Goal: Task Accomplishment & Management: Use online tool/utility

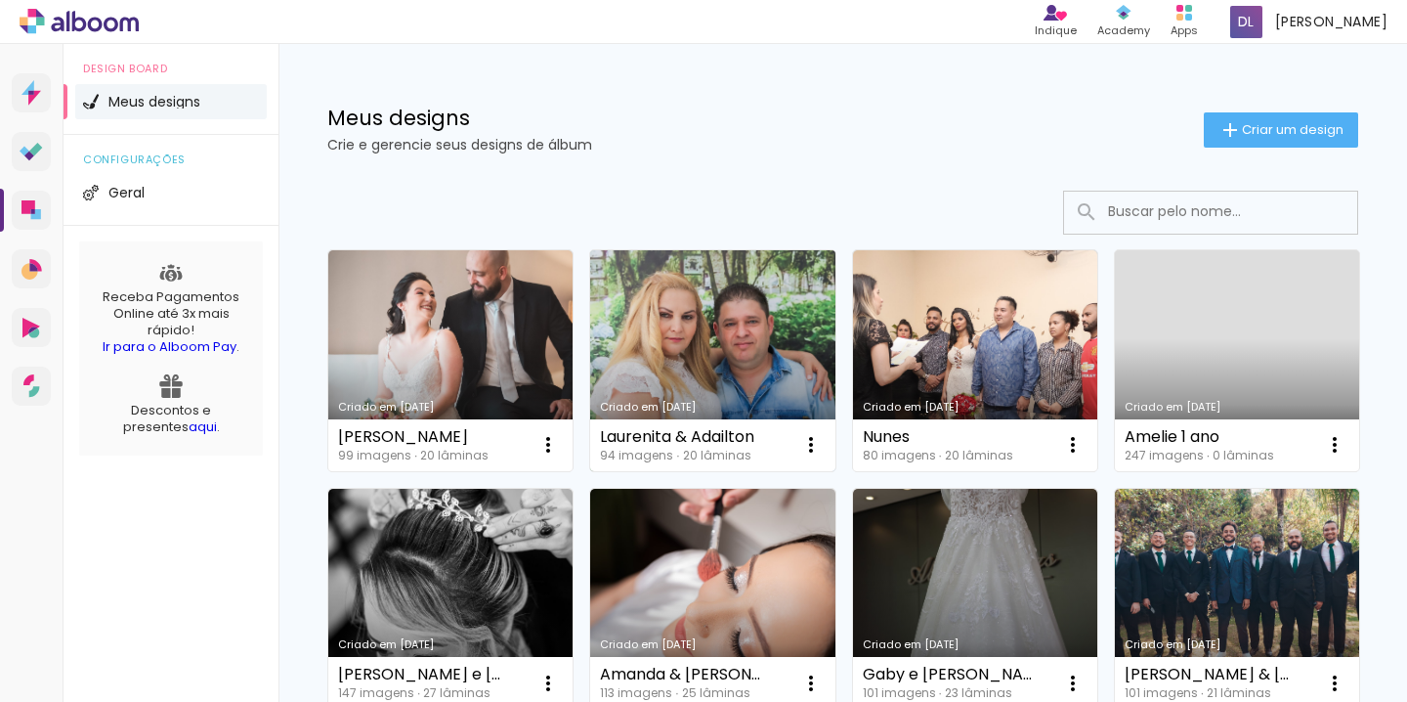
click at [693, 330] on link "Criado em [DATE]" at bounding box center [712, 360] width 244 height 221
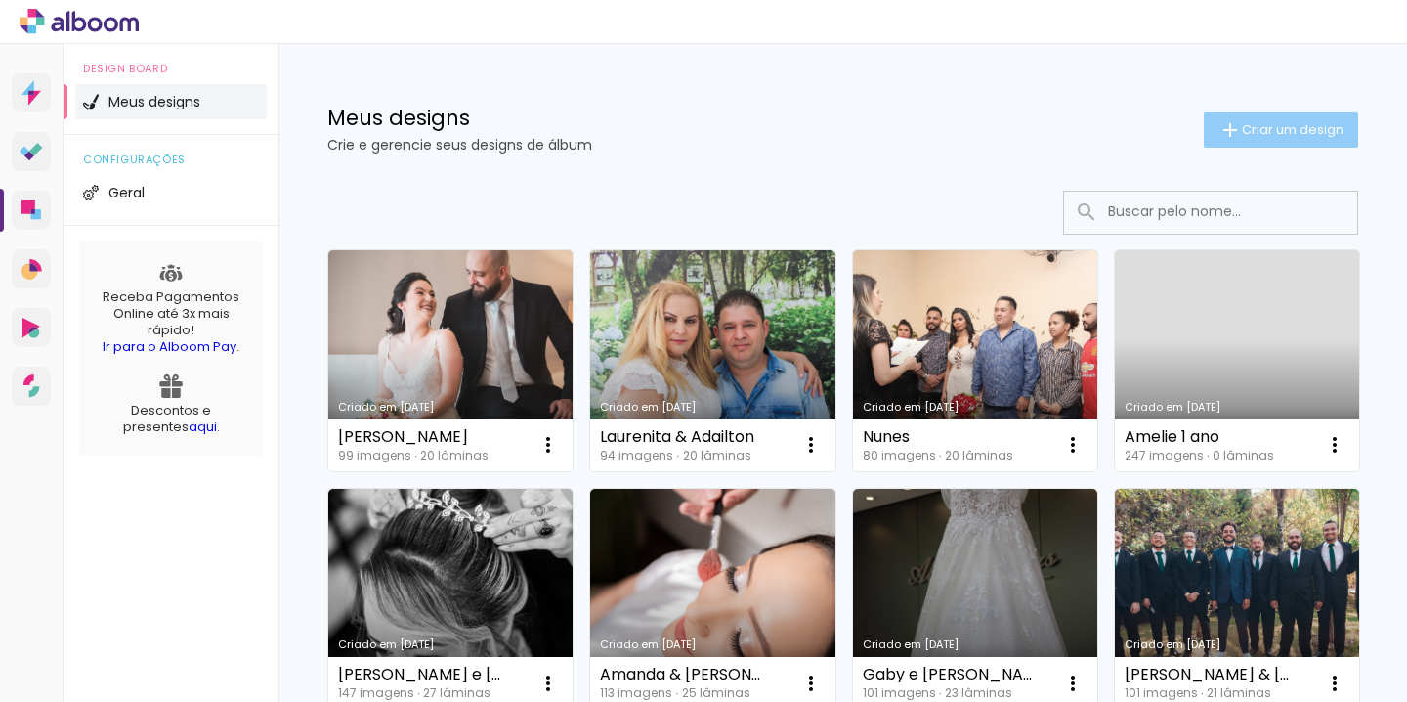
click at [1279, 134] on span "Criar um design" at bounding box center [1293, 129] width 102 height 13
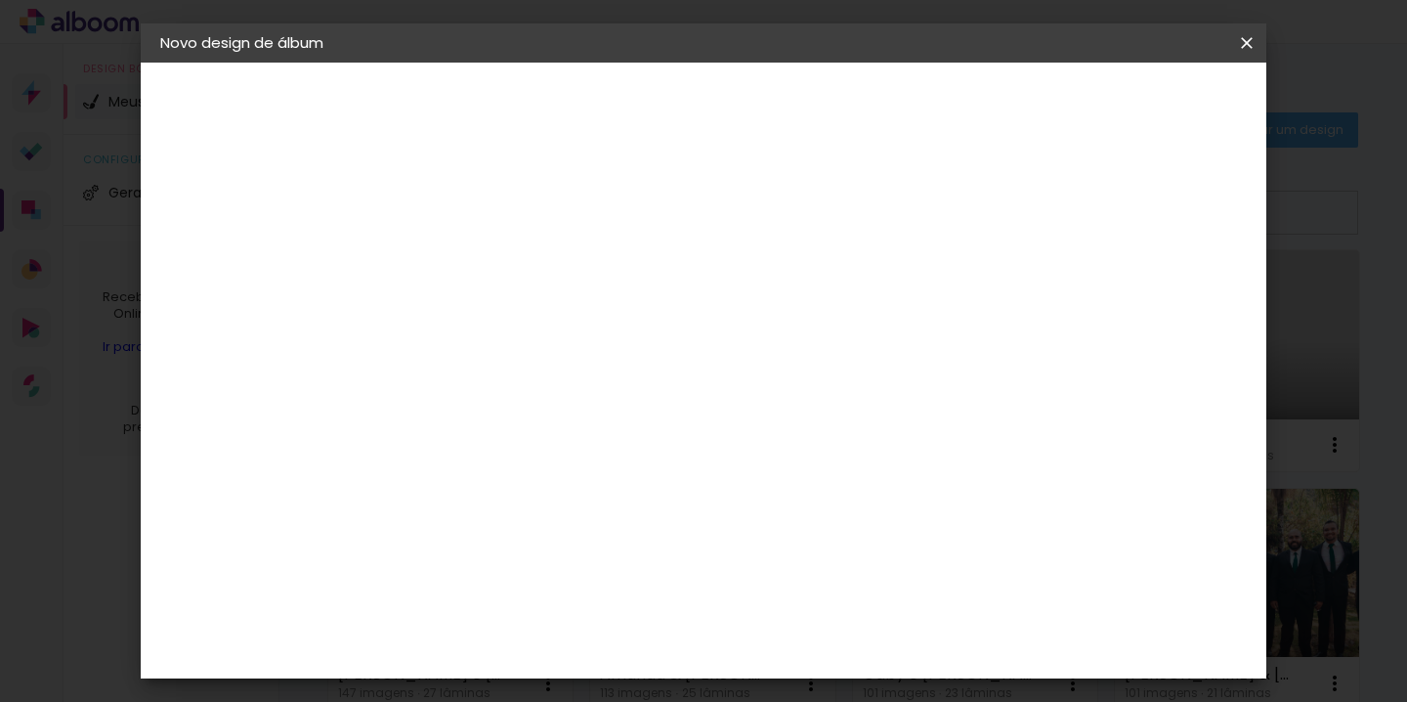
click at [480, 273] on input at bounding box center [480, 262] width 0 height 30
type input "v"
type input "teste"
type paper-input "teste"
click at [0, 0] on slot "Avançar" at bounding box center [0, 0] width 0 height 0
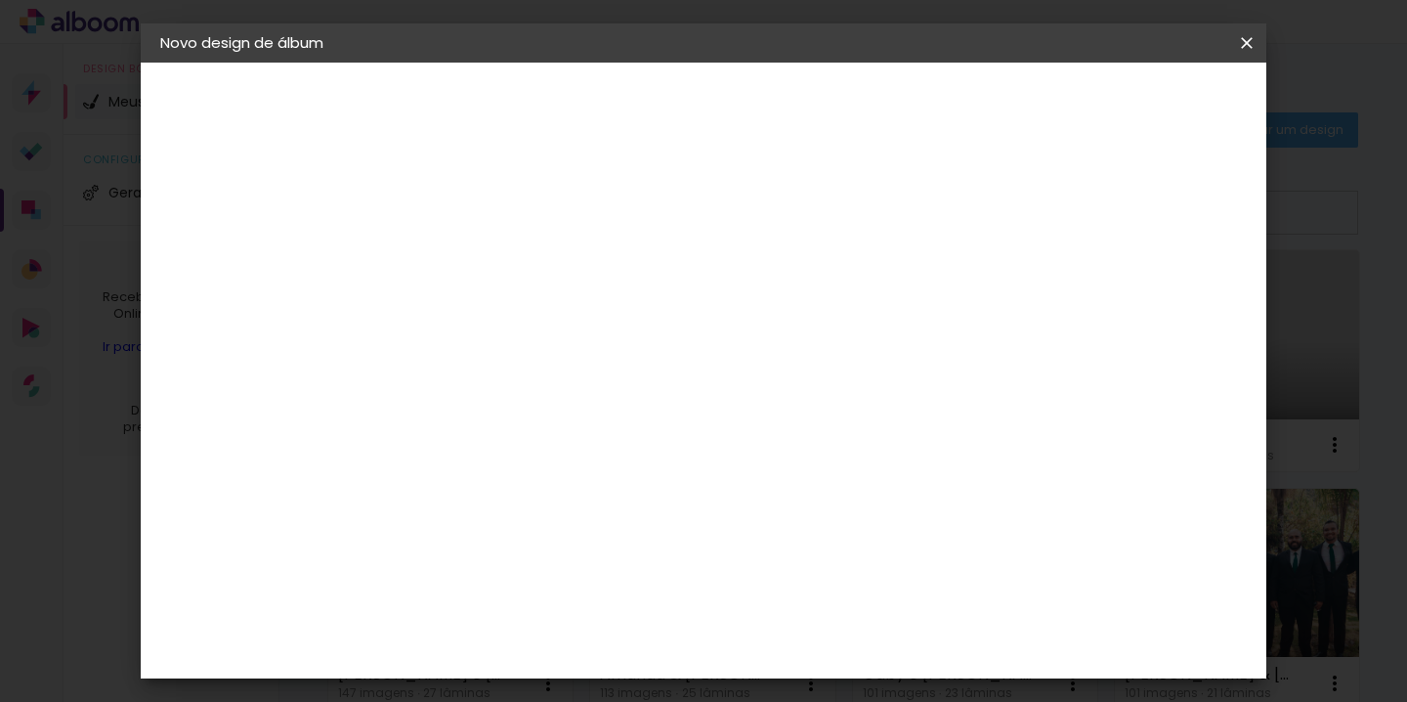
click at [610, 376] on input at bounding box center [529, 372] width 197 height 24
type input "V"
click at [571, 400] on div "AlfaFotoBook" at bounding box center [519, 404] width 104 height 16
click at [0, 0] on slot "Avançar" at bounding box center [0, 0] width 0 height 0
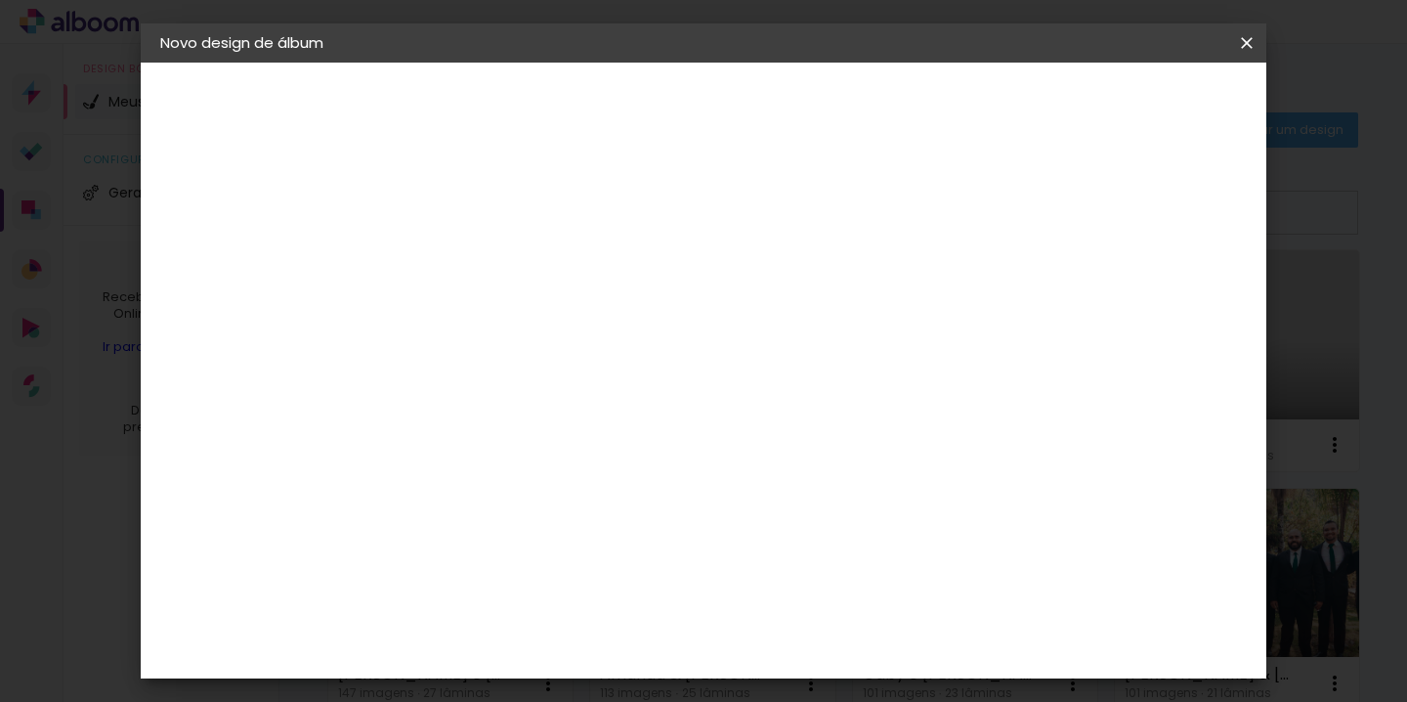
scroll to position [562, 0]
click at [693, 92] on paper-button "Voltar" at bounding box center [653, 103] width 79 height 33
click at [571, 325] on div "AlfaFotoBook" at bounding box center [519, 321] width 104 height 16
click at [0, 0] on slot "Avançar" at bounding box center [0, 0] width 0 height 0
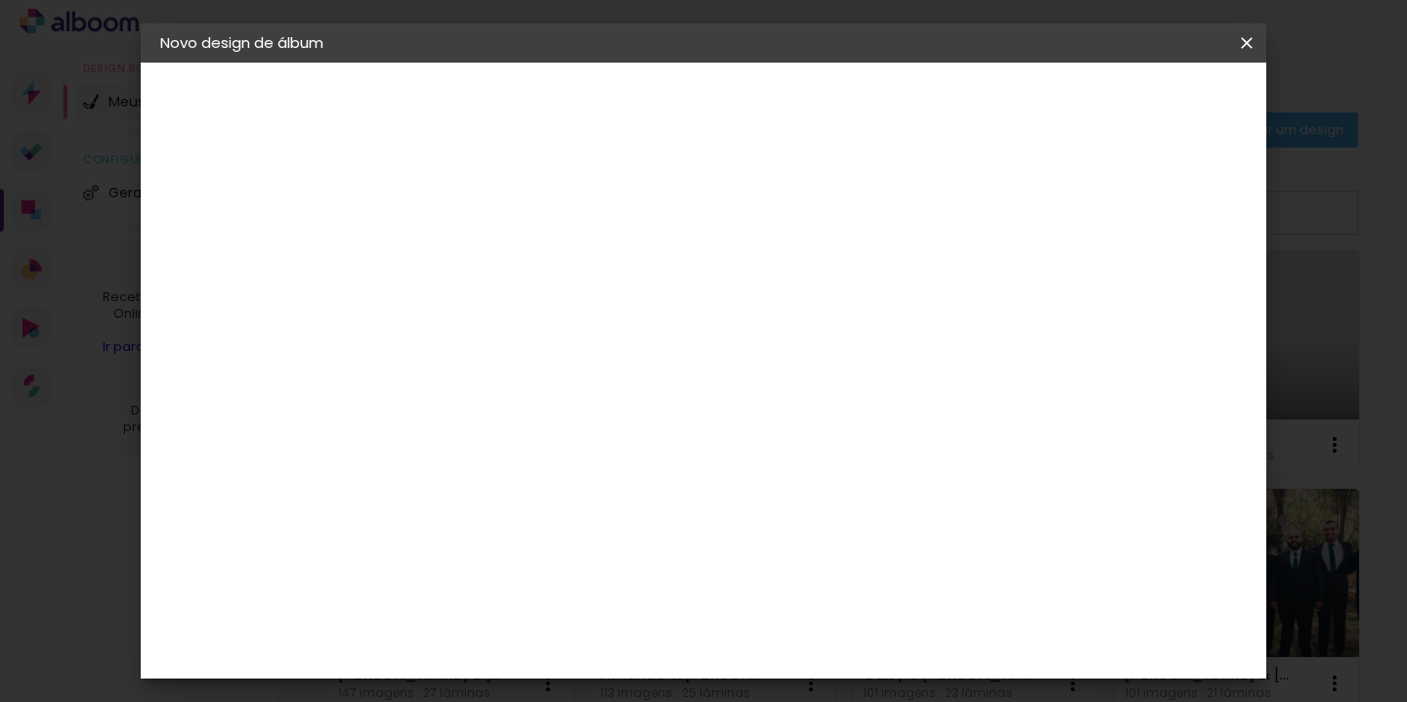
scroll to position [64, 0]
click at [1250, 37] on iron-icon at bounding box center [1246, 43] width 23 height 20
